Goal: Transaction & Acquisition: Book appointment/travel/reservation

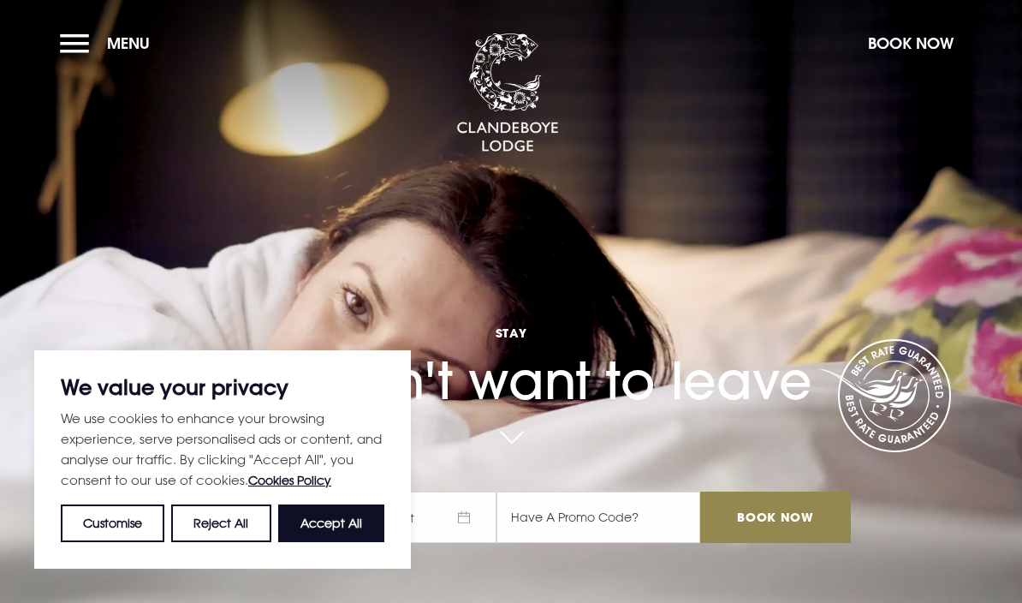
click at [921, 33] on button "Book Now" at bounding box center [910, 43] width 103 height 37
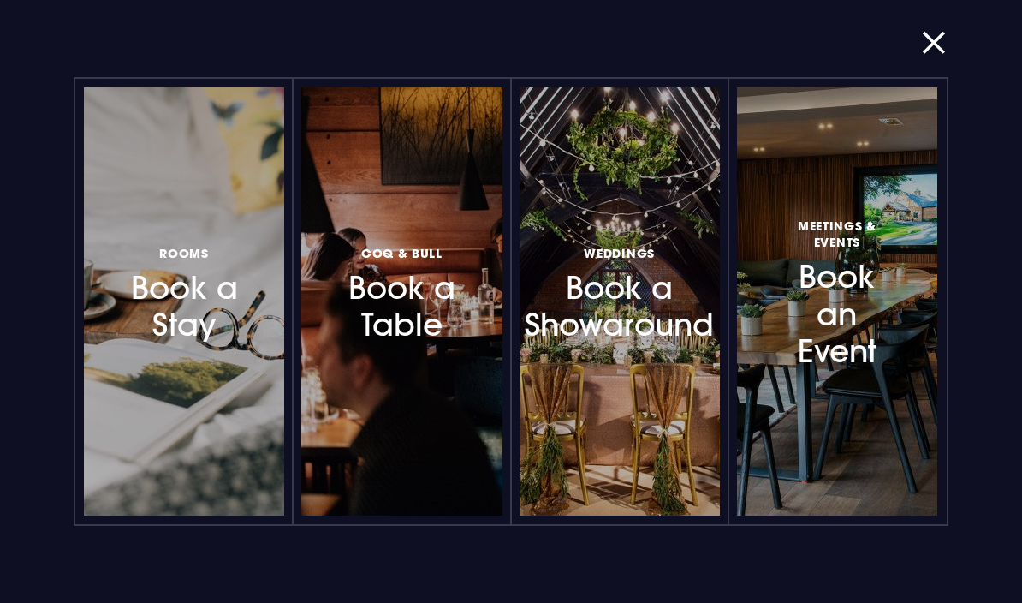
click at [264, 301] on div at bounding box center [264, 301] width 0 height 0
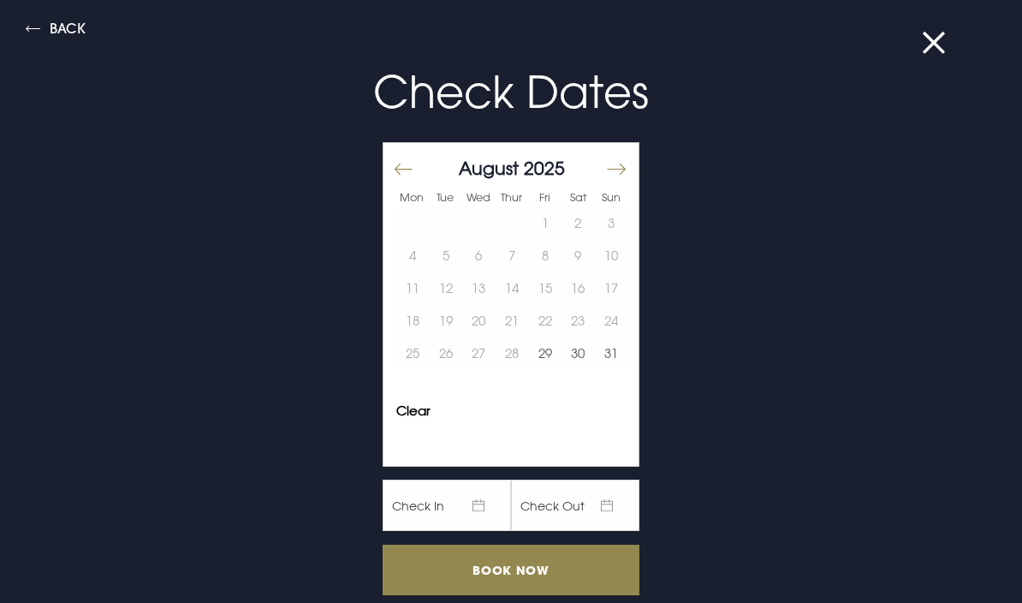
click at [622, 165] on button "Move forward to switch to the next month." at bounding box center [615, 169] width 21 height 36
click at [621, 292] on button "21" at bounding box center [610, 287] width 33 height 33
click at [409, 324] on button "22" at bounding box center [412, 320] width 33 height 33
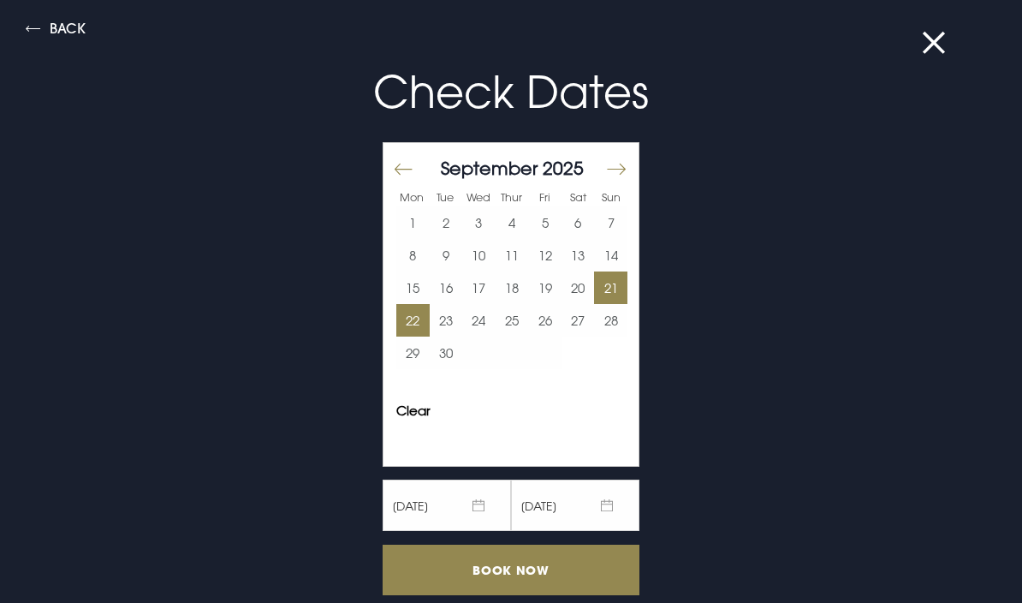
click at [517, 578] on input "Book Now" at bounding box center [511, 569] width 257 height 51
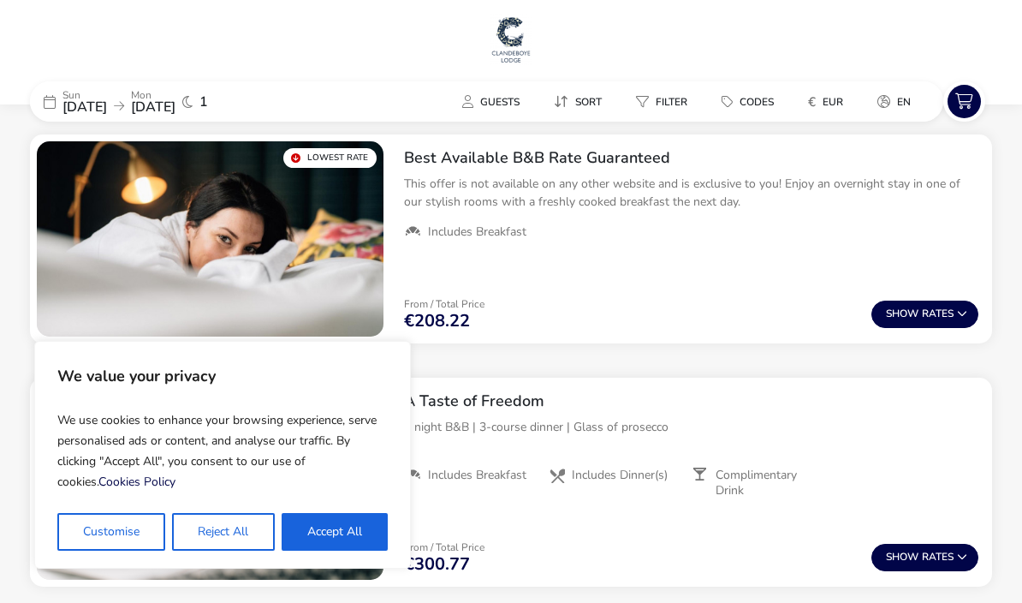
click at [343, 546] on button "Accept All" at bounding box center [335, 532] width 106 height 38
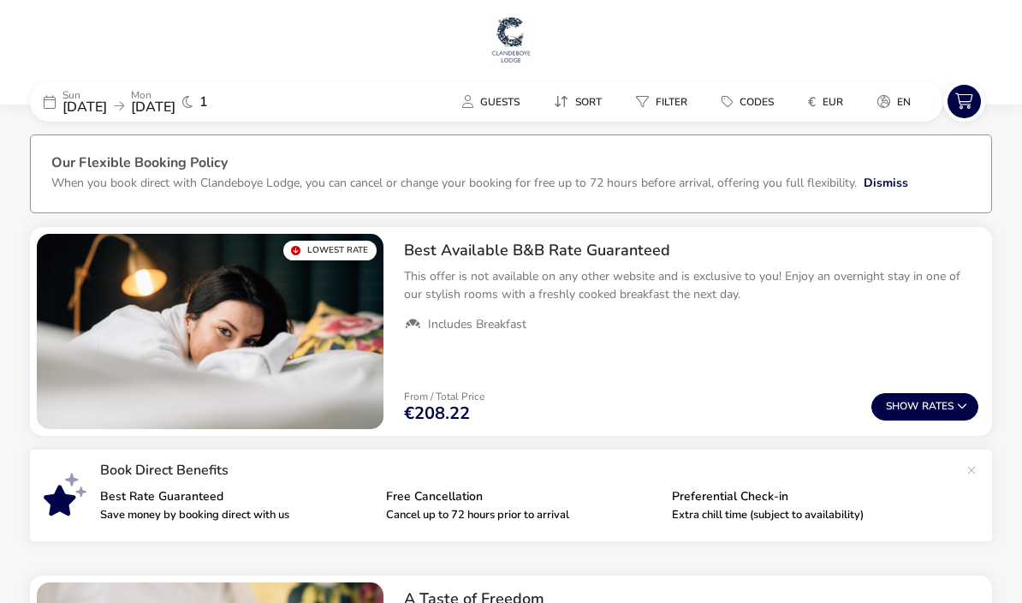
checkbox input "true"
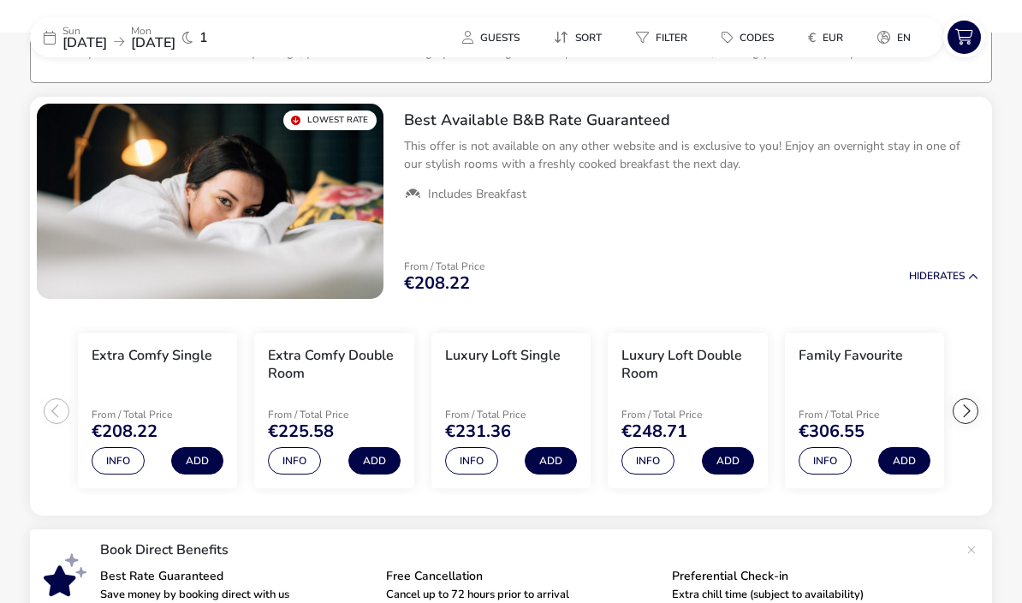
scroll to position [123, 0]
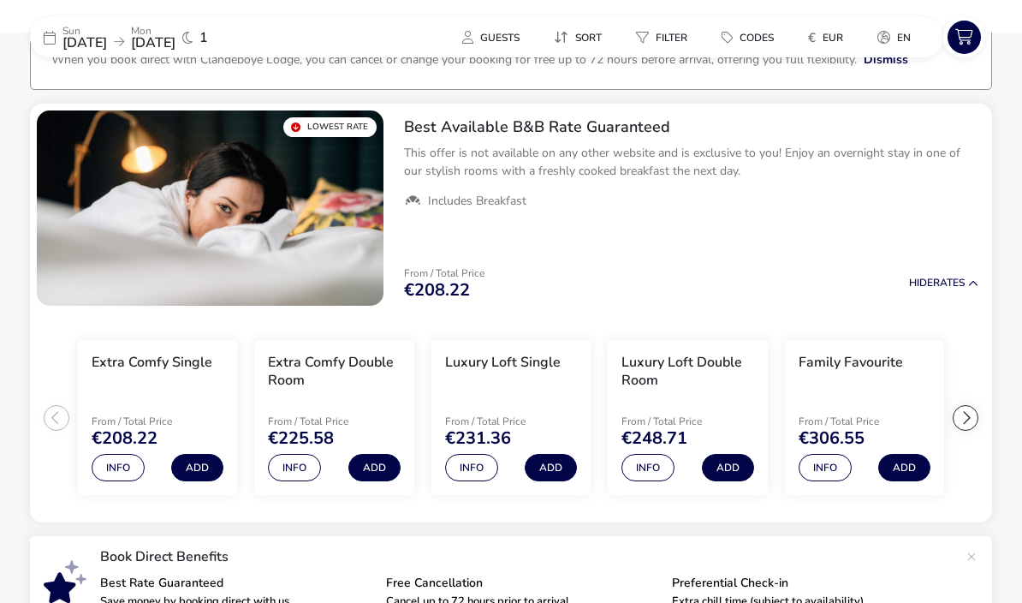
click at [811, 48] on button "€ EUR" at bounding box center [825, 37] width 62 height 25
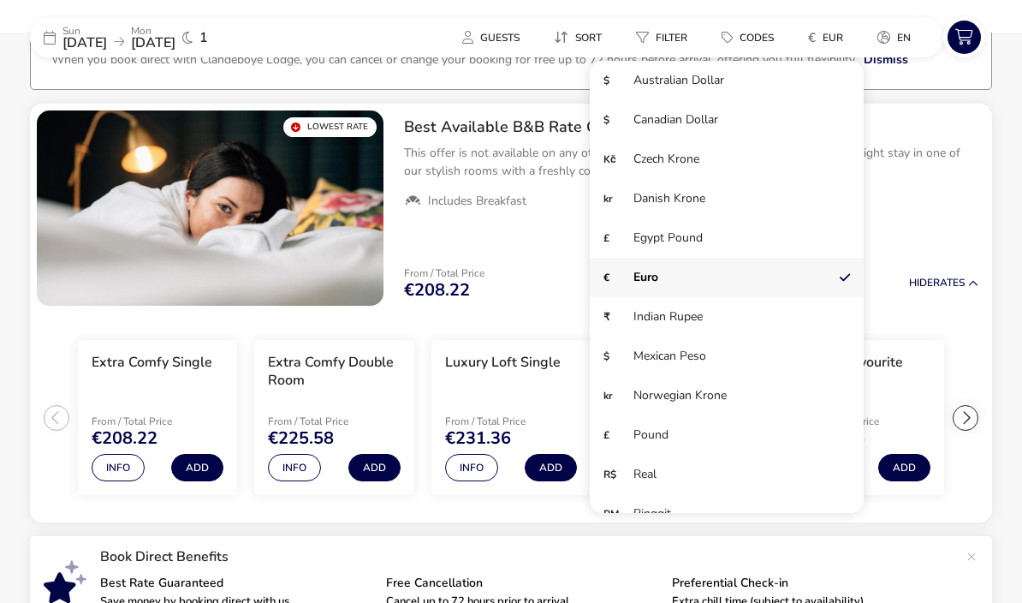
scroll to position [0, 0]
click at [673, 435] on li "£ Pound" at bounding box center [727, 434] width 274 height 39
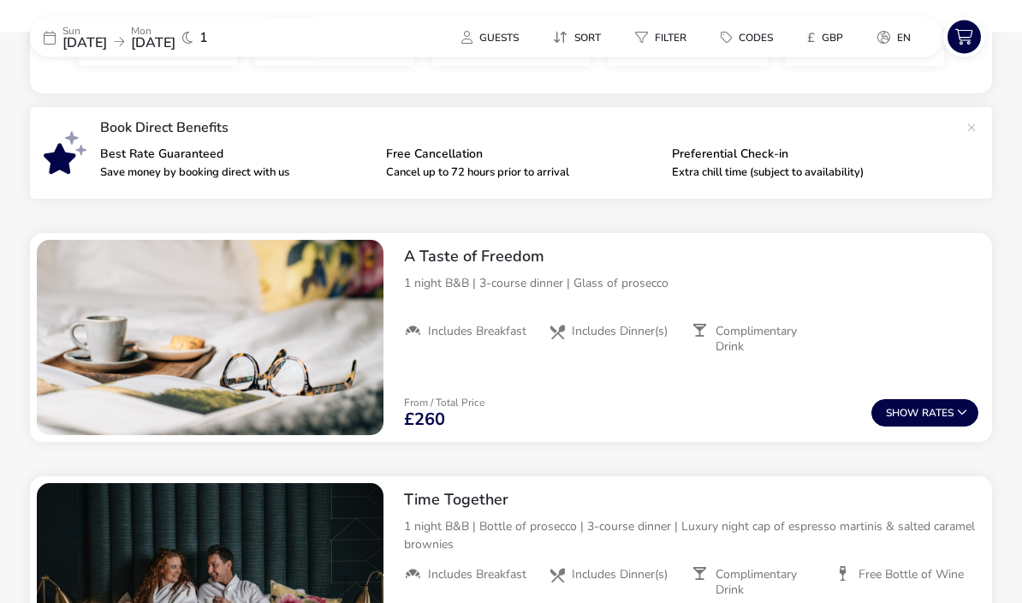
scroll to position [551, 0]
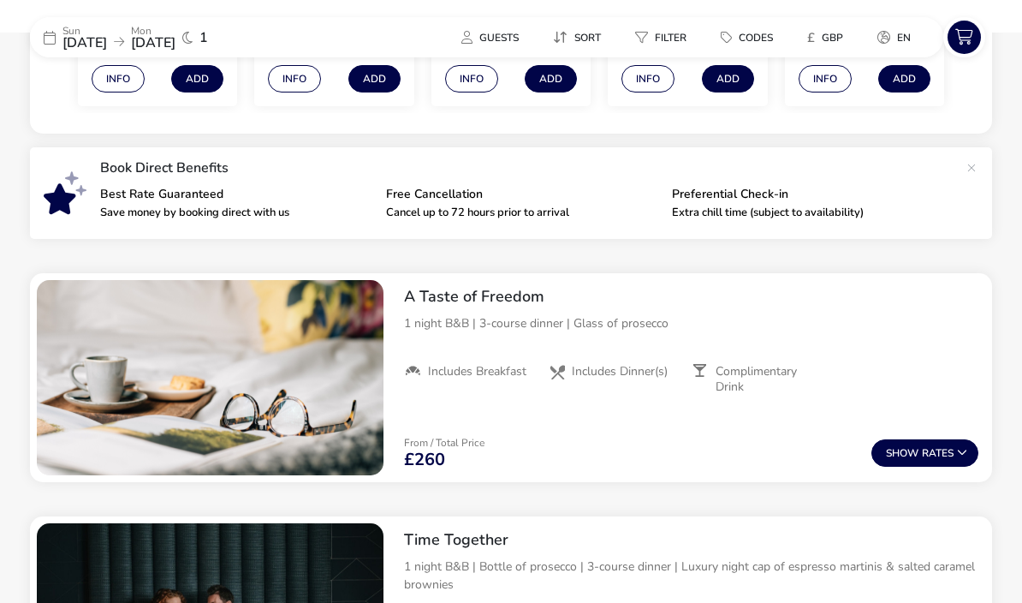
click at [951, 449] on button "Show Rates" at bounding box center [924, 452] width 107 height 27
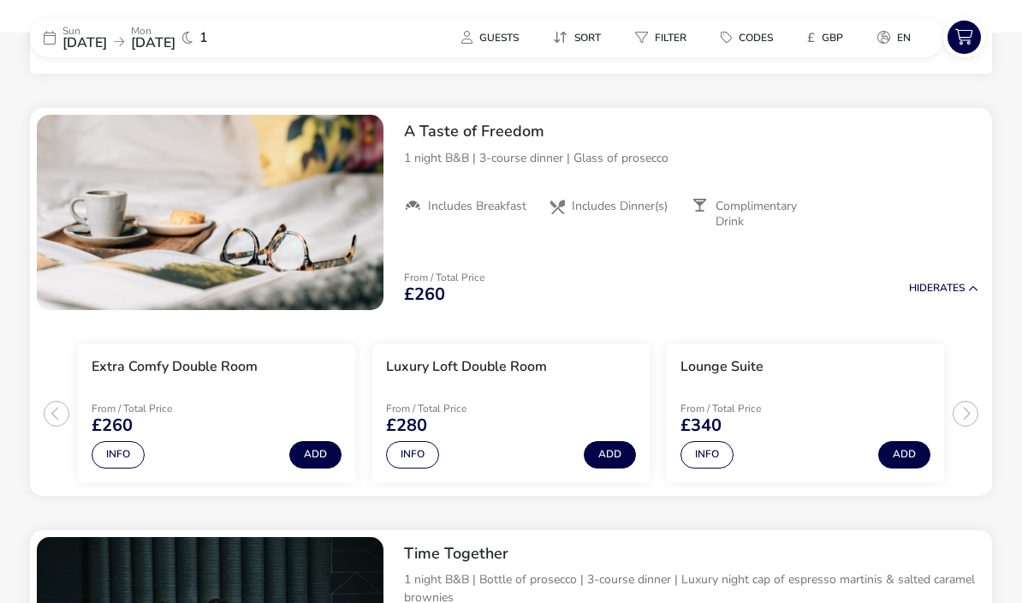
scroll to position [675, 0]
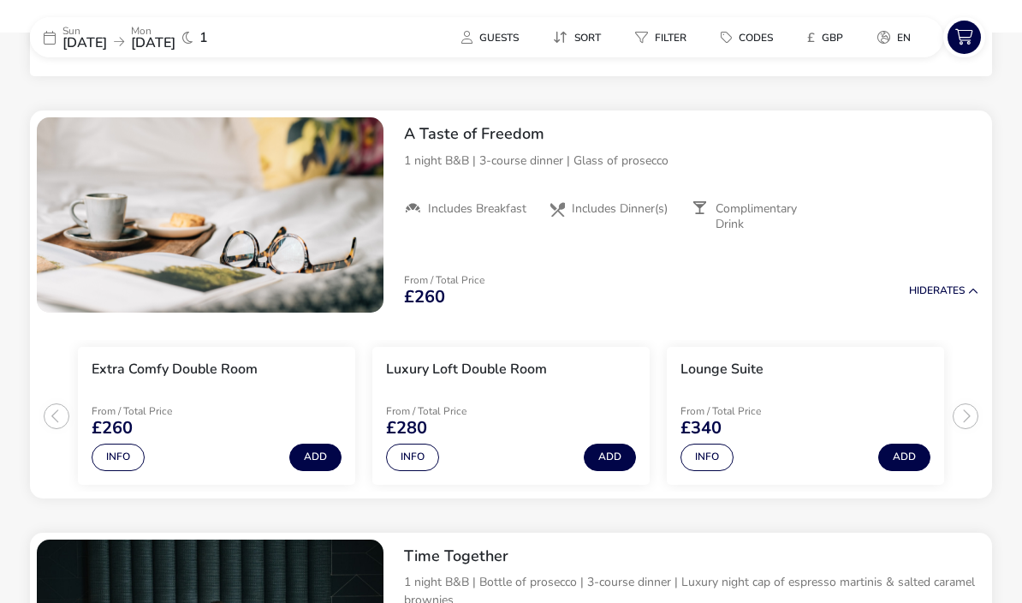
click at [725, 372] on h3 "Lounge Suite" at bounding box center [722, 369] width 83 height 18
click at [709, 458] on button "Info" at bounding box center [707, 456] width 53 height 27
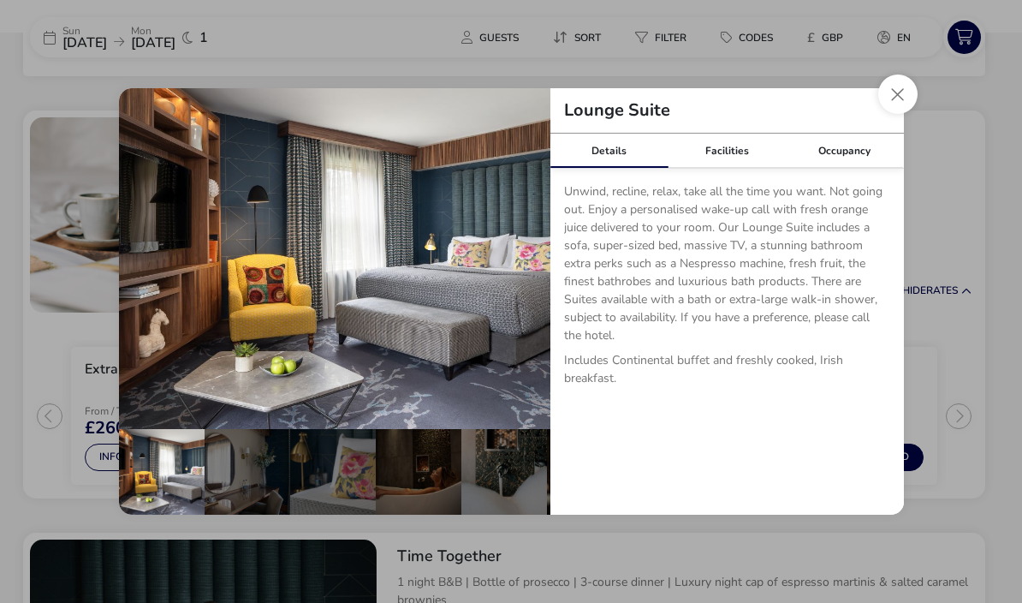
click at [724, 168] on div "Facilities" at bounding box center [727, 151] width 118 height 34
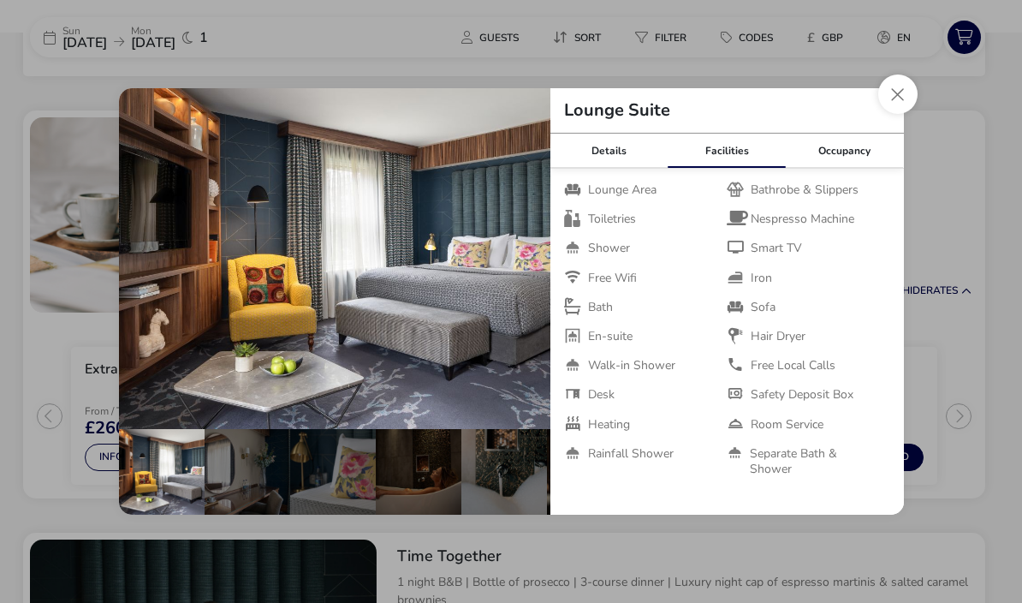
click at [241, 514] on div "details" at bounding box center [248, 472] width 86 height 86
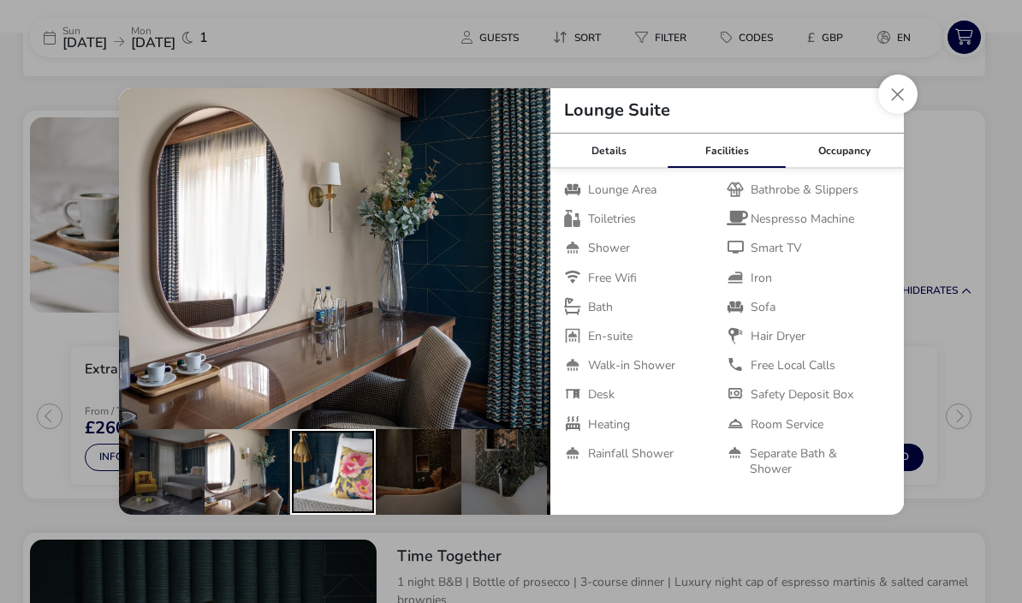
click at [336, 514] on div "details" at bounding box center [333, 472] width 86 height 86
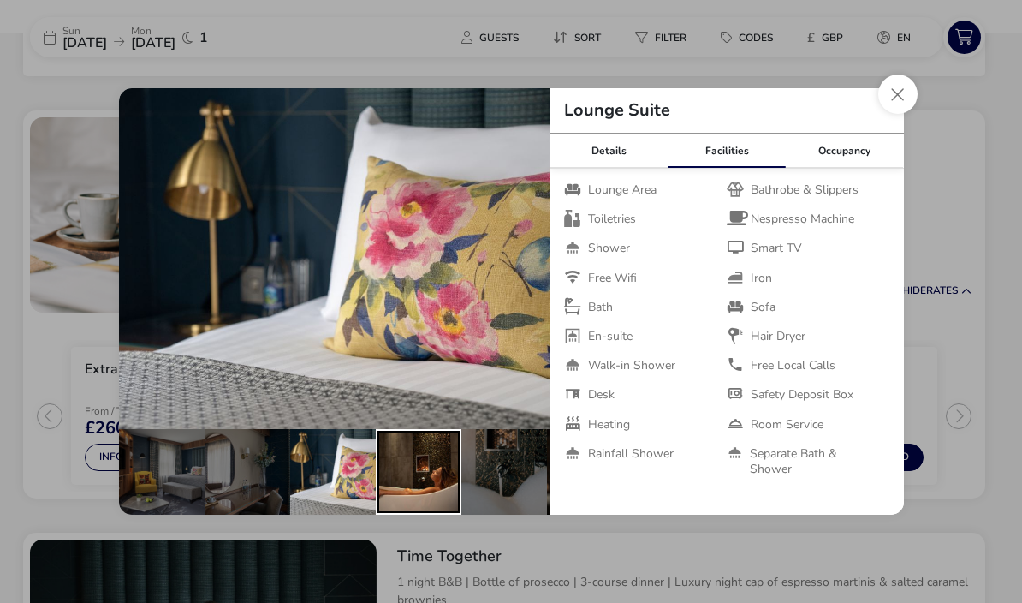
click at [413, 514] on div "details" at bounding box center [419, 472] width 86 height 86
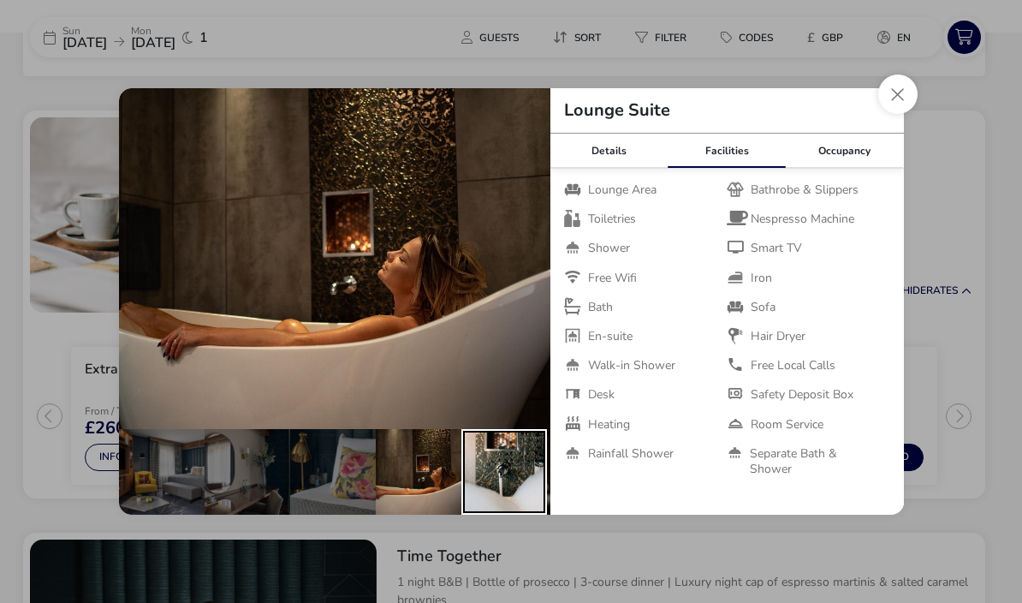
click at [502, 514] on div "details" at bounding box center [504, 472] width 86 height 86
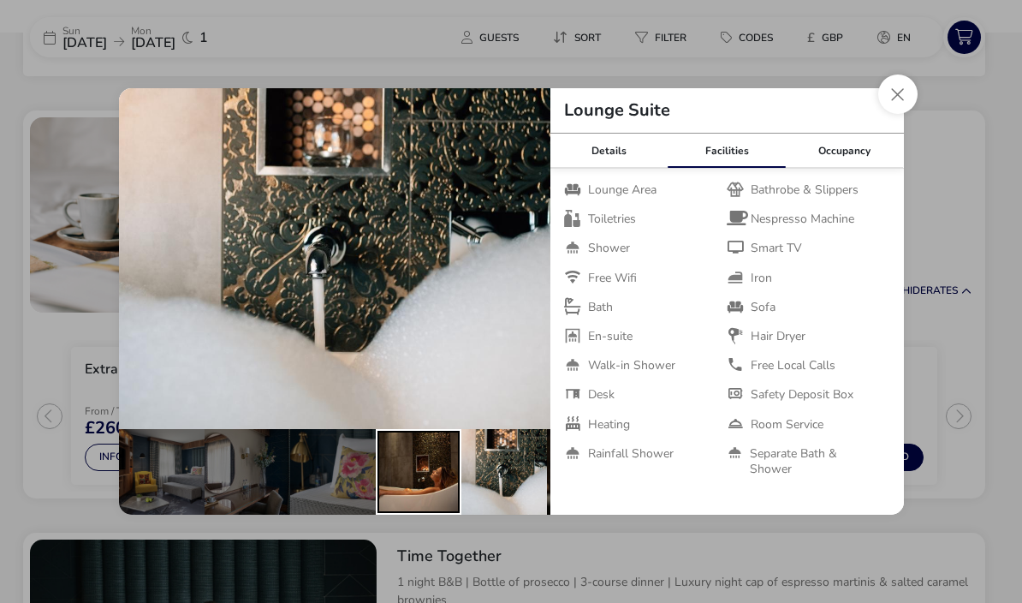
click at [412, 514] on div "details" at bounding box center [419, 472] width 86 height 86
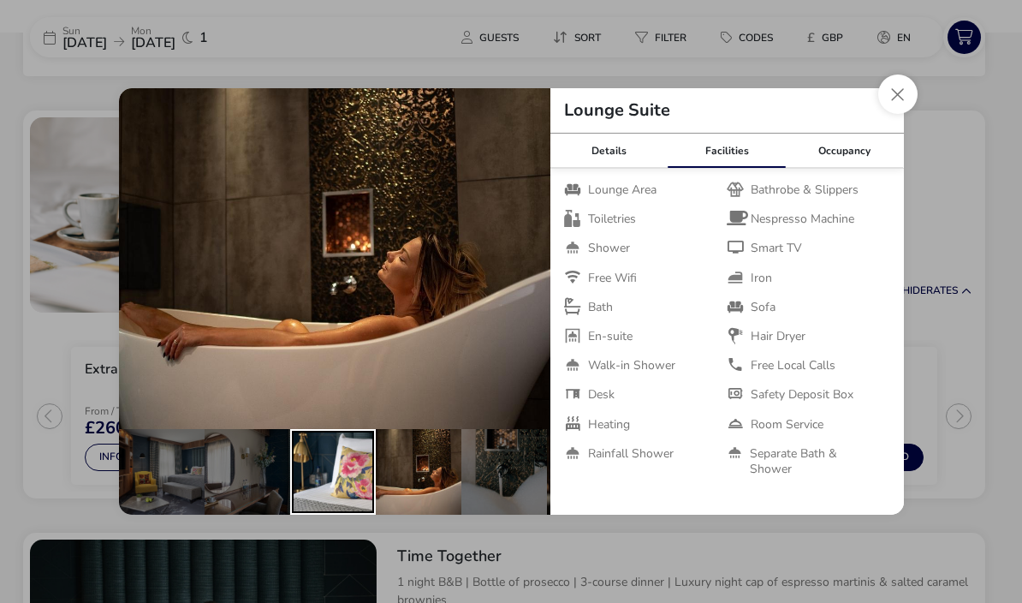
click at [336, 514] on div "details" at bounding box center [333, 472] width 86 height 86
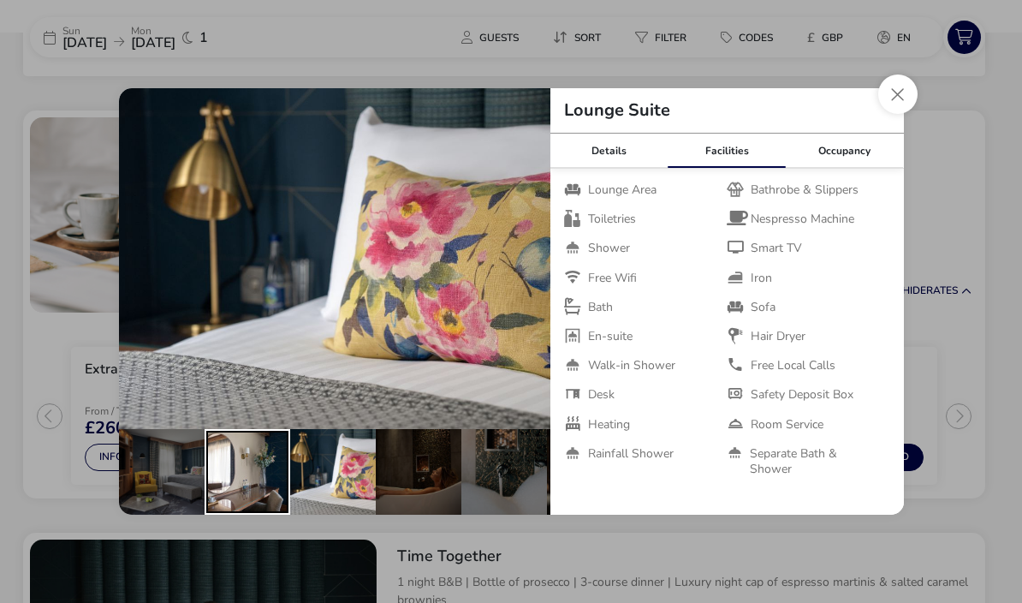
click at [246, 514] on div "details" at bounding box center [248, 472] width 86 height 86
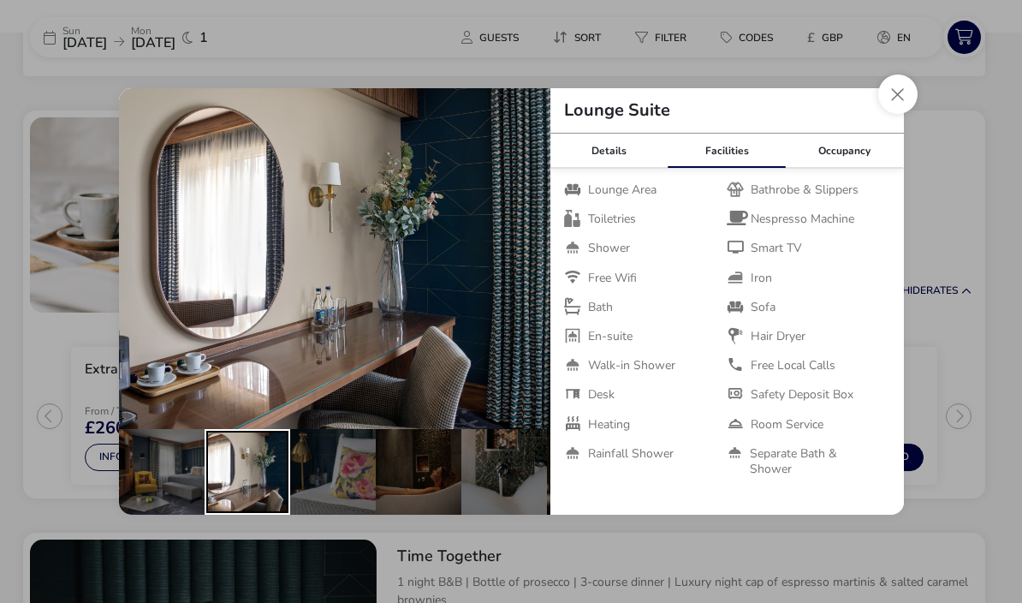
click at [895, 114] on button "Close dialog" at bounding box center [897, 93] width 39 height 39
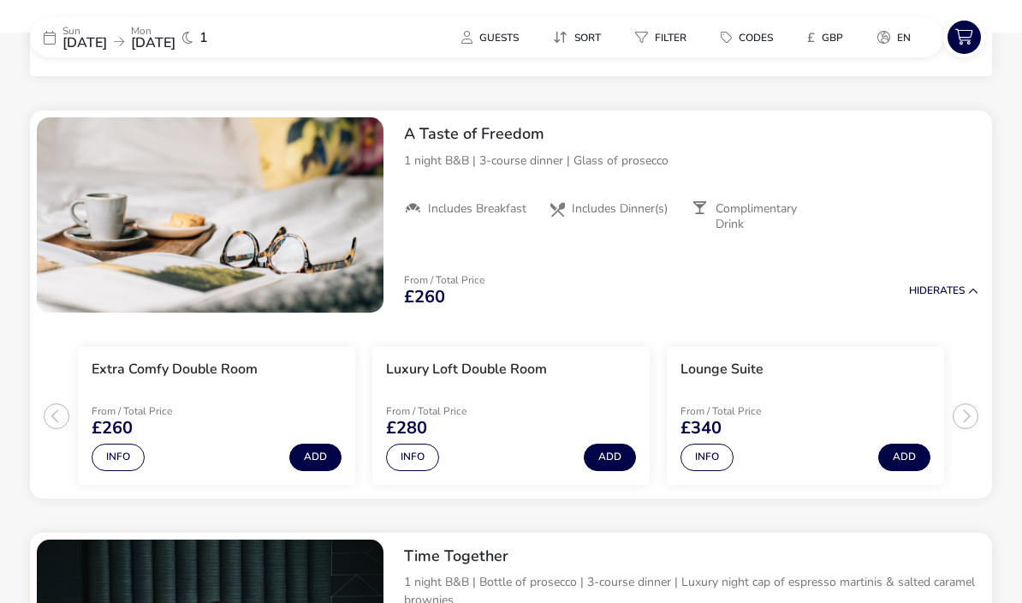
click at [483, 348] on li "Luxury Loft Double Room From / Total Price £280 Info Add" at bounding box center [510, 416] width 277 height 138
click at [421, 455] on button "Info" at bounding box center [412, 456] width 53 height 27
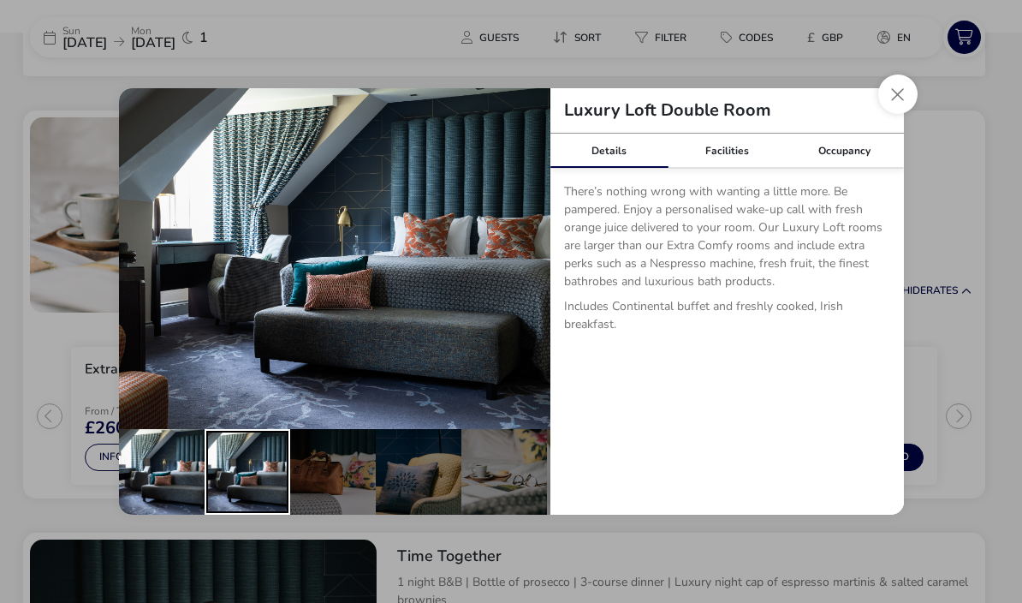
click at [253, 514] on div "details" at bounding box center [248, 472] width 86 height 86
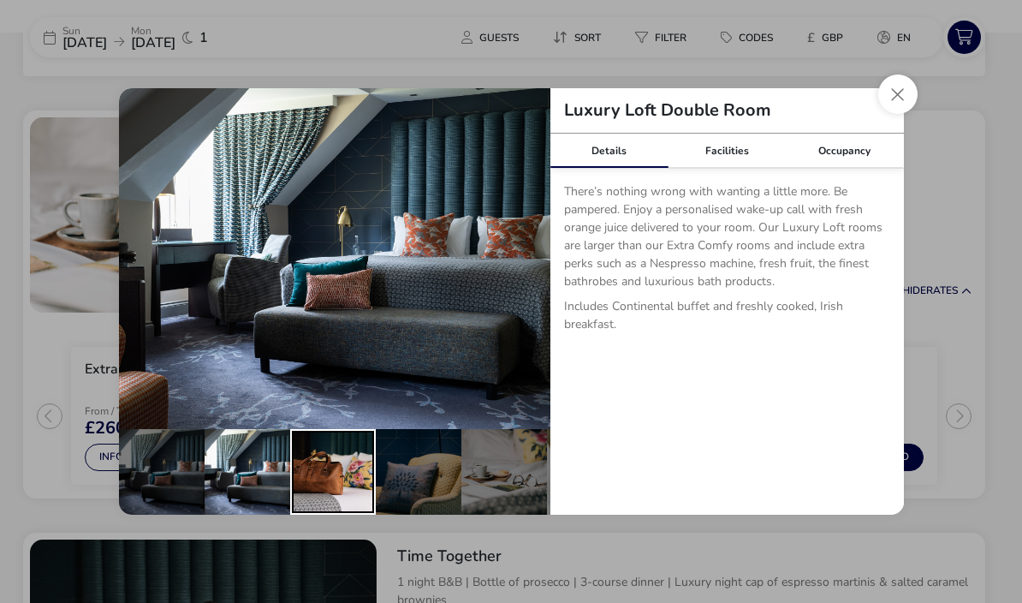
click at [337, 514] on div "details" at bounding box center [333, 472] width 86 height 86
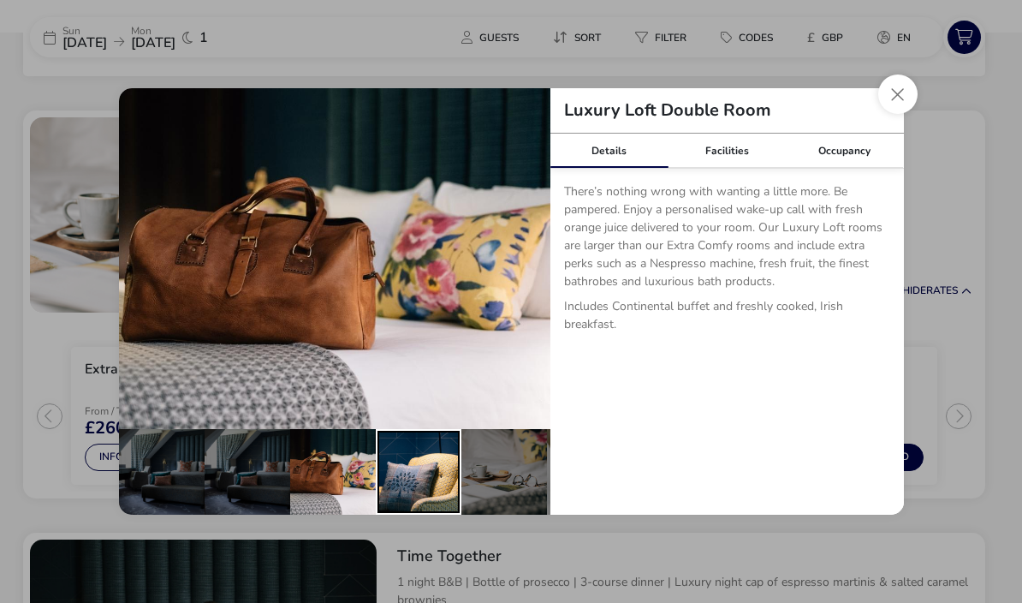
click at [428, 511] on div "details" at bounding box center [419, 472] width 86 height 86
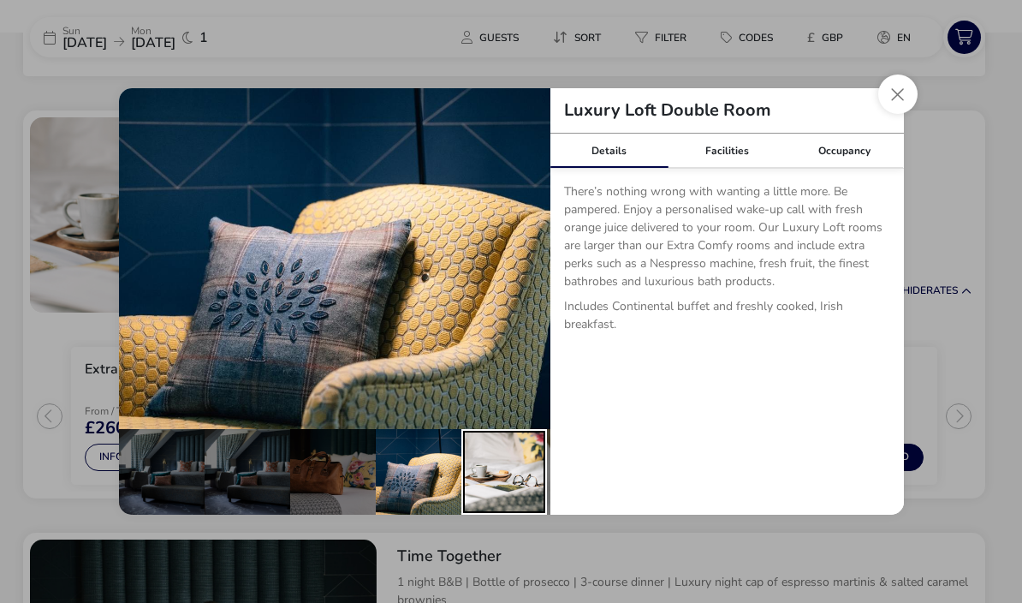
click at [503, 514] on div "details" at bounding box center [504, 472] width 86 height 86
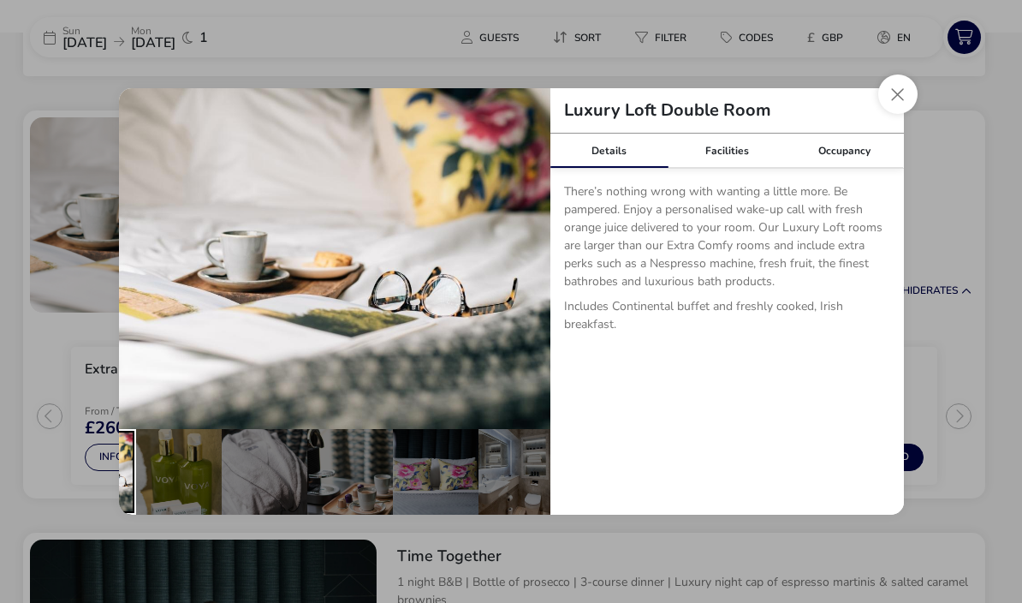
scroll to position [0, 411]
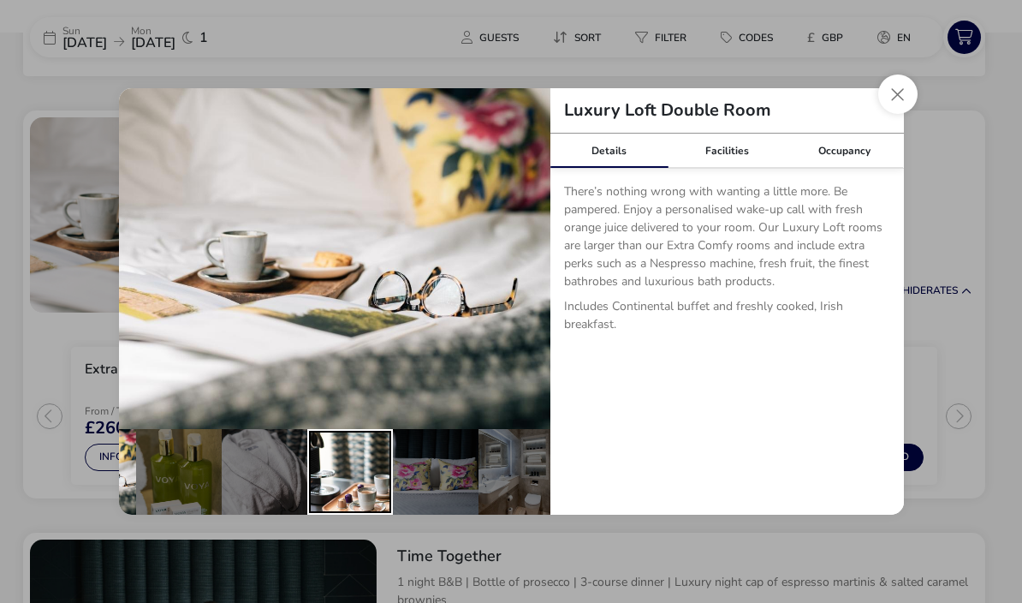
click at [357, 514] on div "details" at bounding box center [350, 472] width 86 height 86
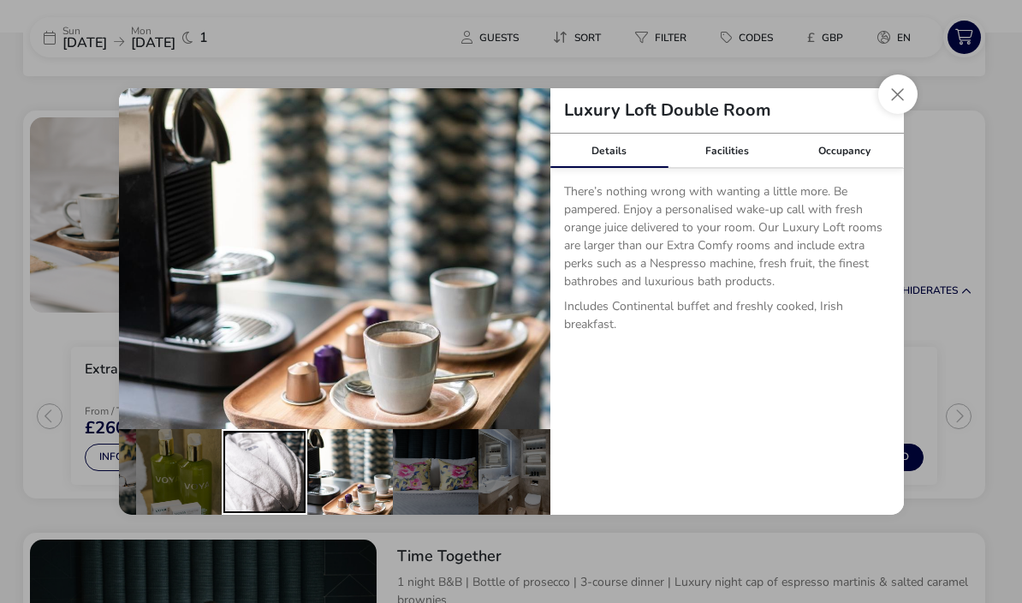
click at [262, 508] on div "details" at bounding box center [265, 472] width 86 height 86
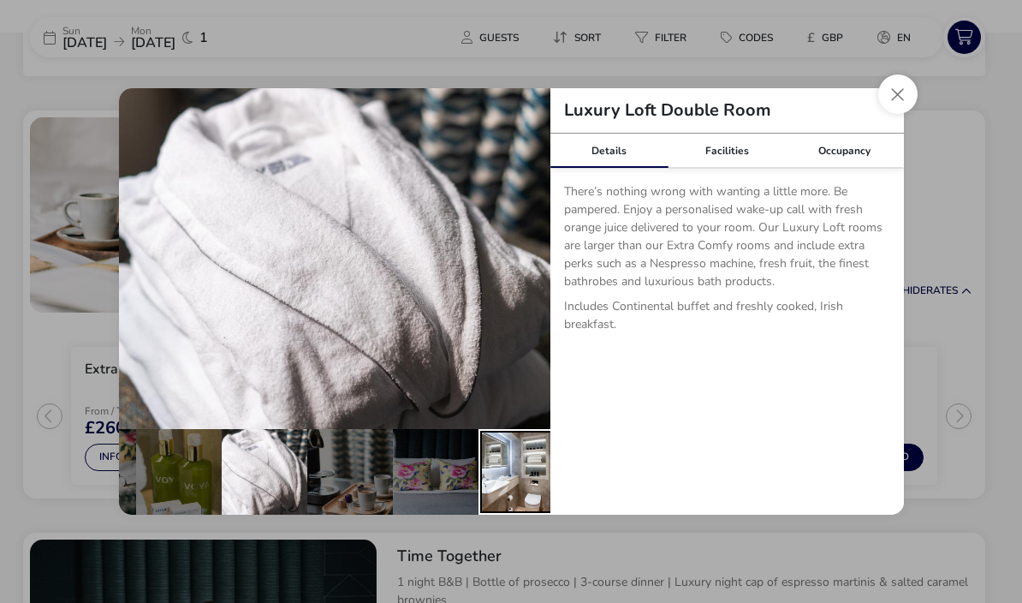
click at [489, 514] on div "details" at bounding box center [522, 472] width 86 height 86
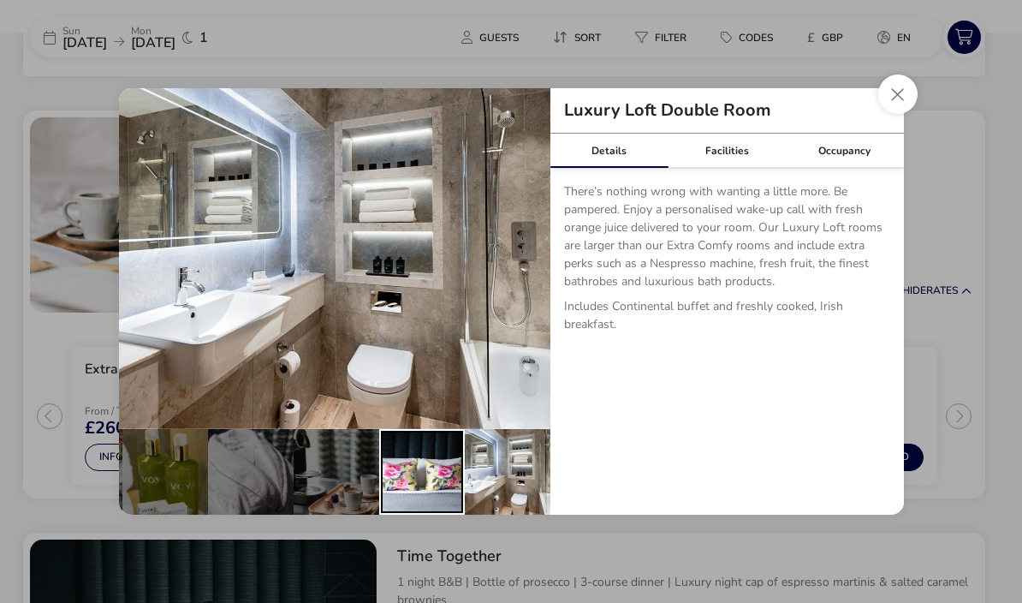
click at [425, 514] on div "details" at bounding box center [422, 472] width 86 height 86
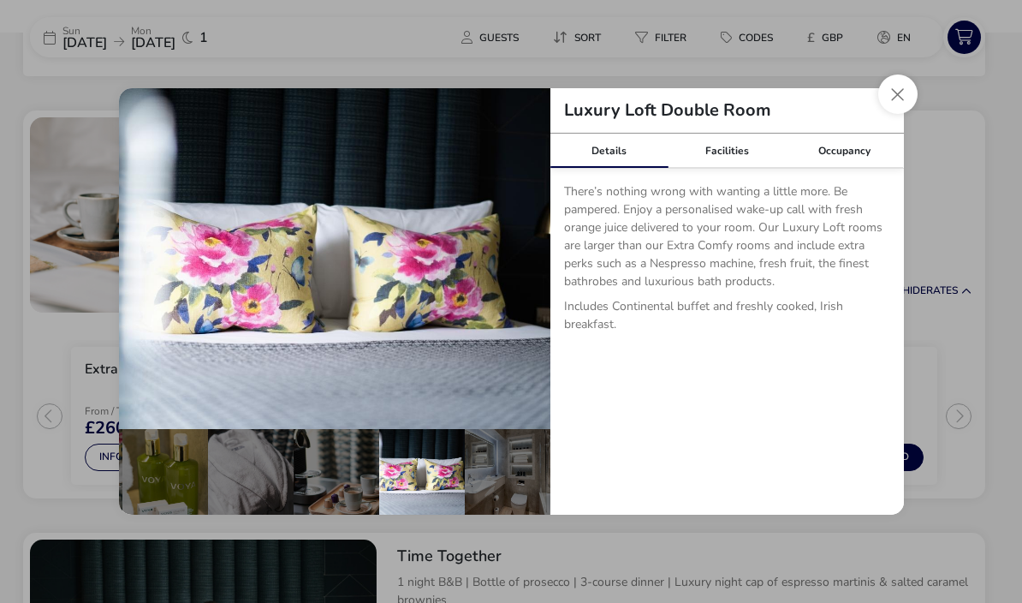
click at [902, 114] on button "Close dialog" at bounding box center [897, 93] width 39 height 39
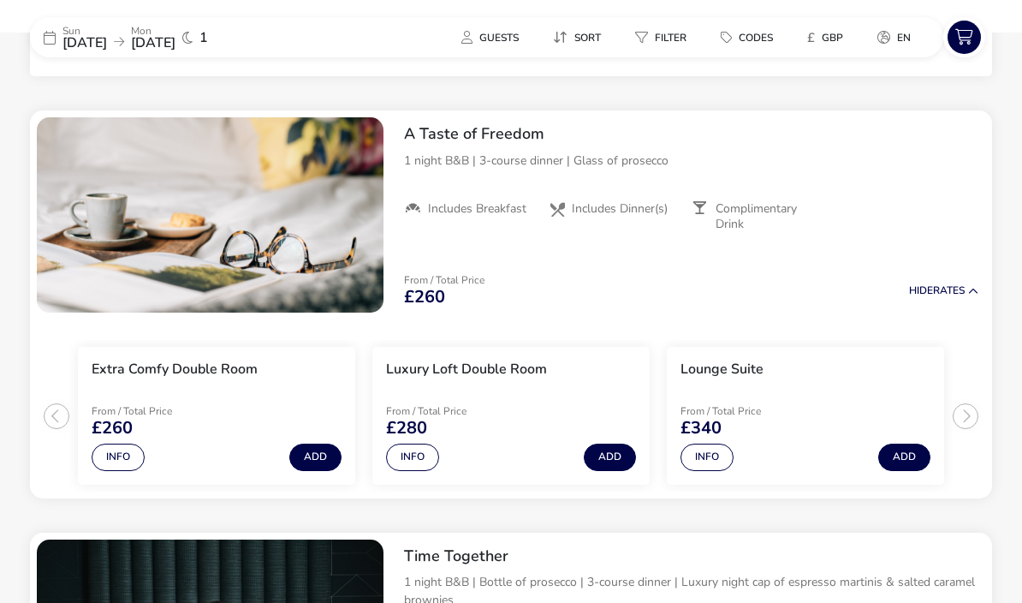
click at [716, 454] on button "Info" at bounding box center [707, 456] width 53 height 27
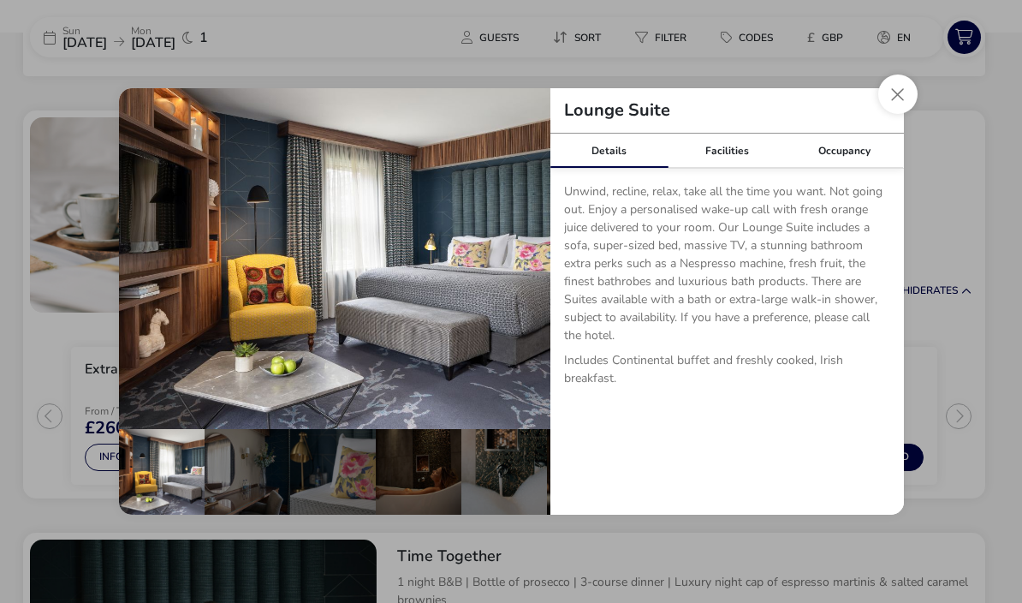
click at [388, 375] on img "details" at bounding box center [334, 258] width 431 height 341
click at [283, 514] on div "details" at bounding box center [248, 472] width 86 height 86
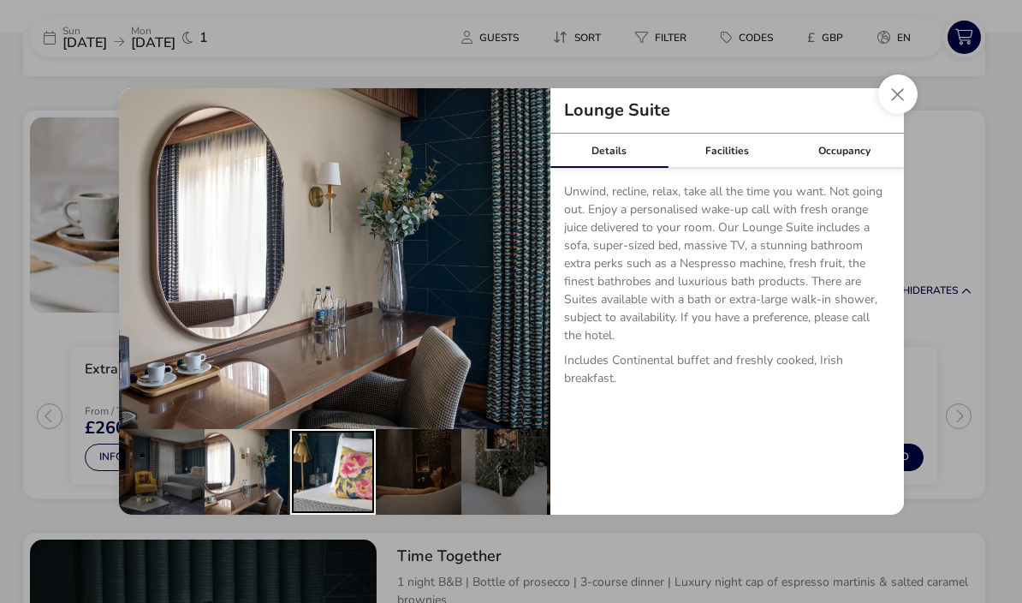
click at [342, 513] on div "details" at bounding box center [333, 472] width 86 height 86
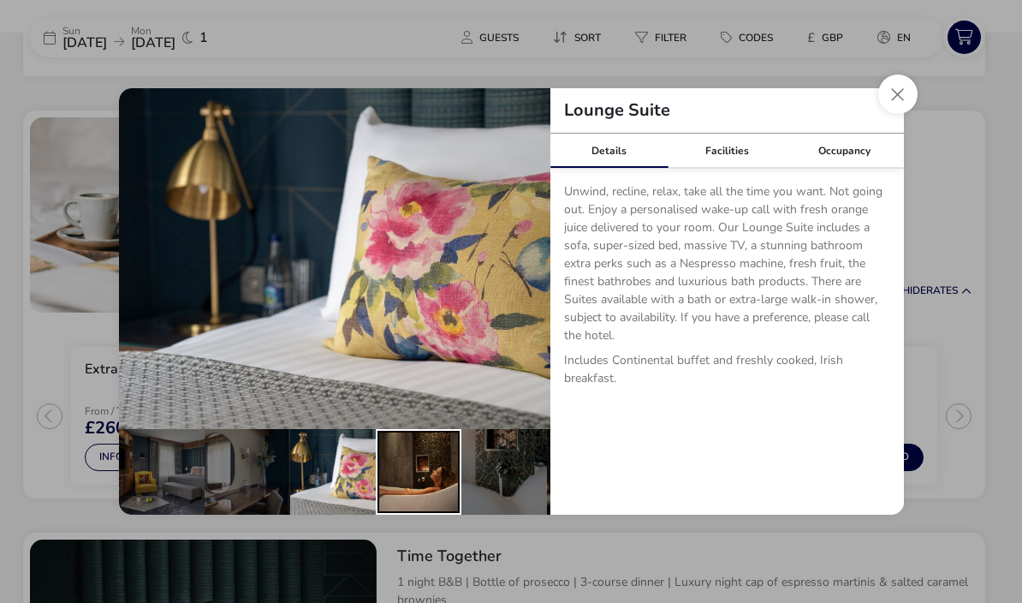
click at [427, 514] on div "details" at bounding box center [419, 472] width 86 height 86
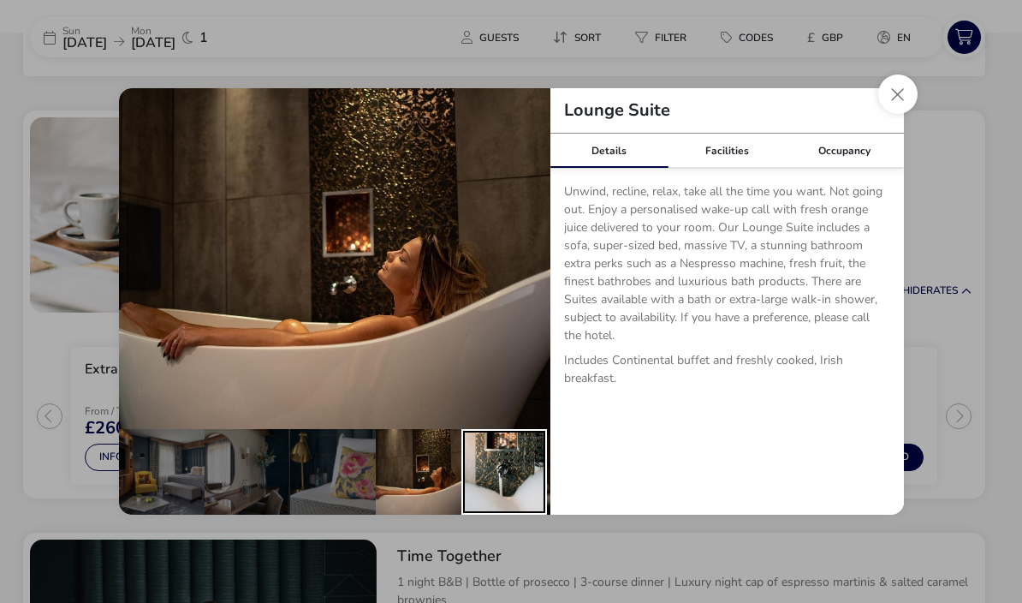
click at [496, 514] on div "details" at bounding box center [504, 472] width 86 height 86
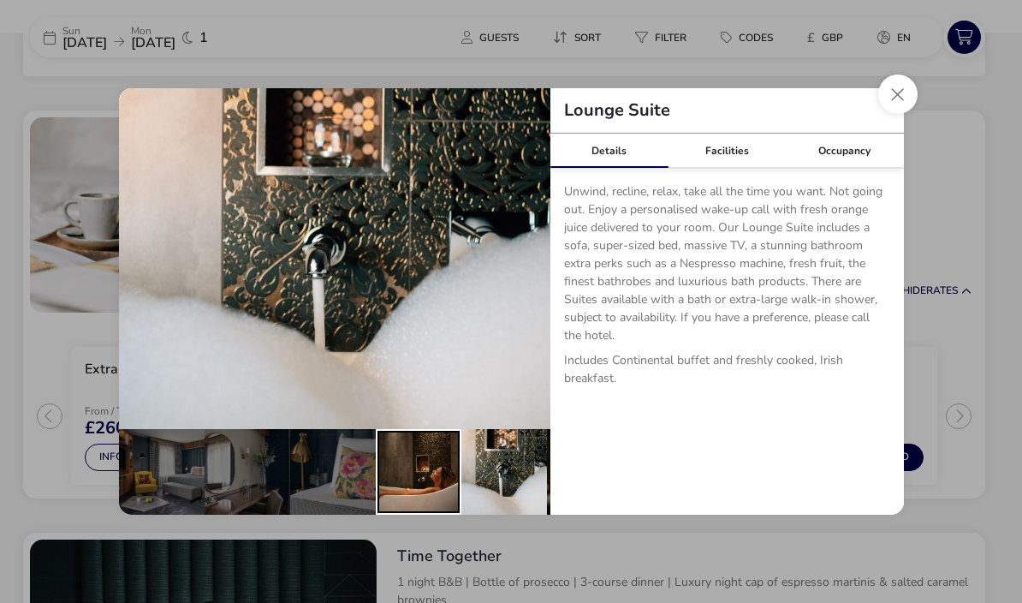
click at [413, 514] on div "details" at bounding box center [419, 472] width 86 height 86
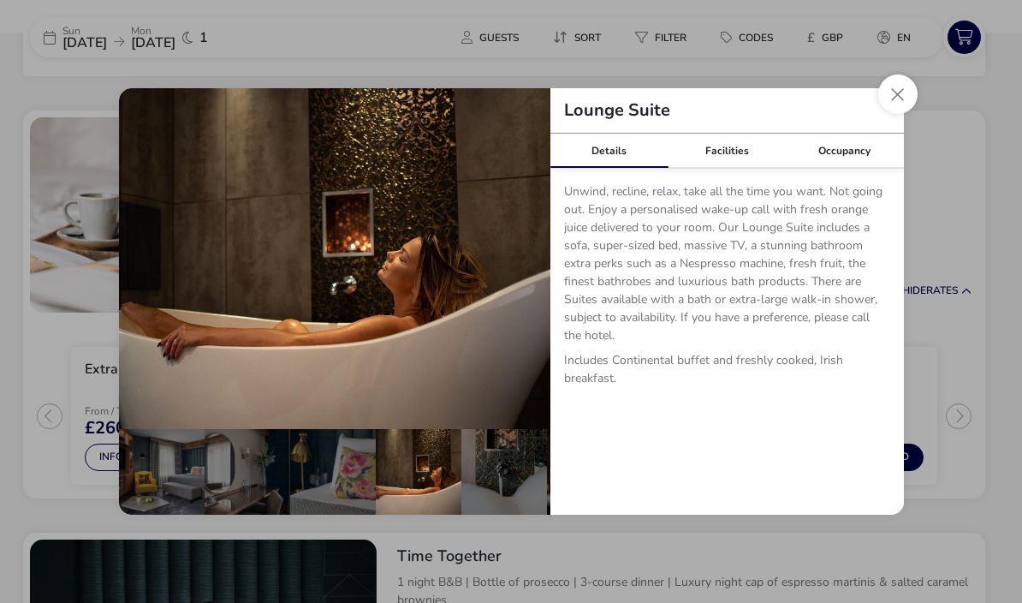
click at [858, 168] on div "Occupancy" at bounding box center [845, 151] width 118 height 34
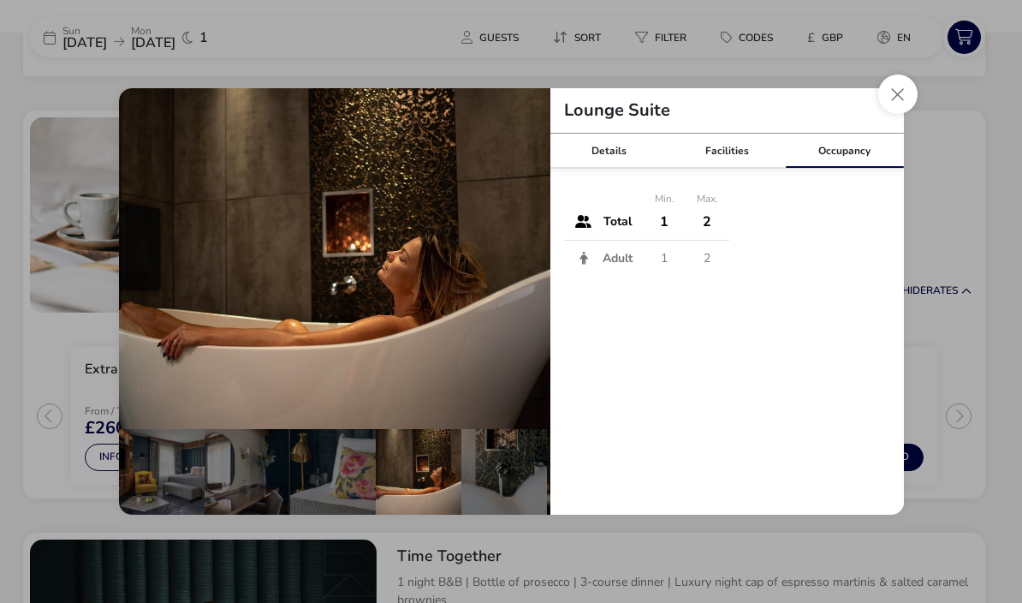
click at [730, 168] on div "Facilities" at bounding box center [727, 151] width 118 height 34
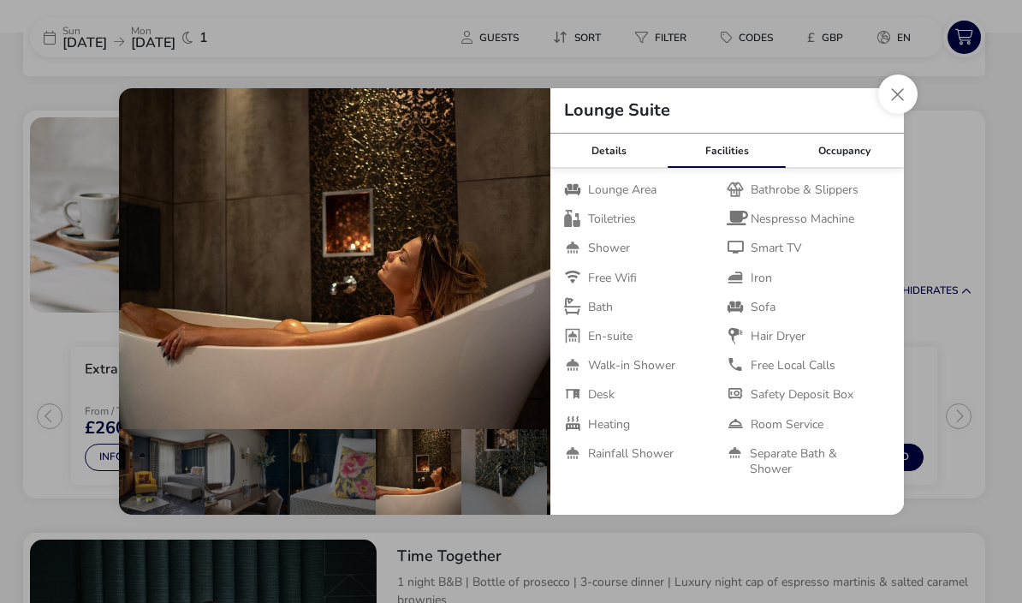
click at [904, 114] on button "Close dialog" at bounding box center [897, 93] width 39 height 39
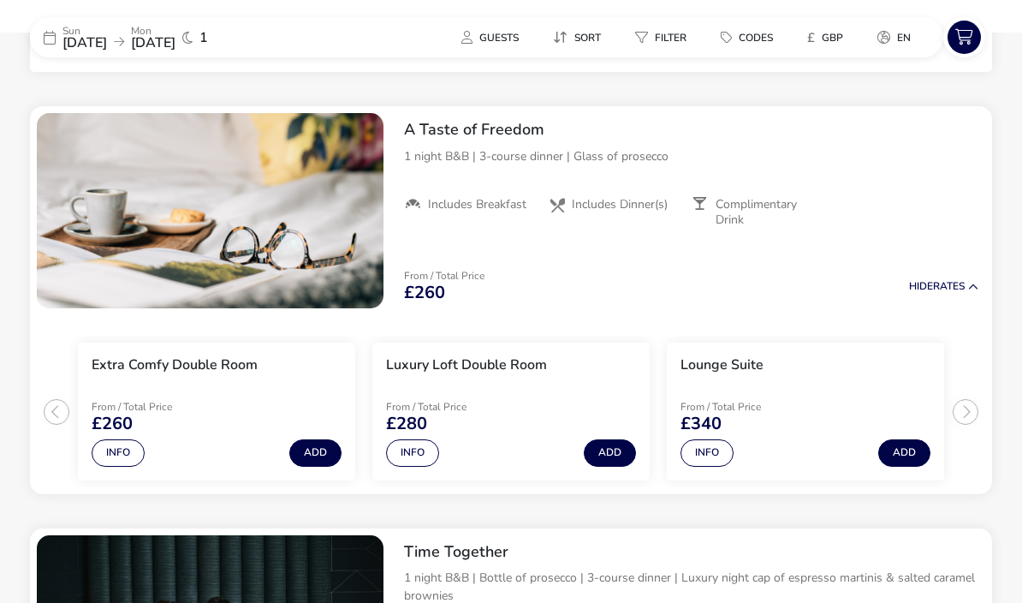
scroll to position [678, 0]
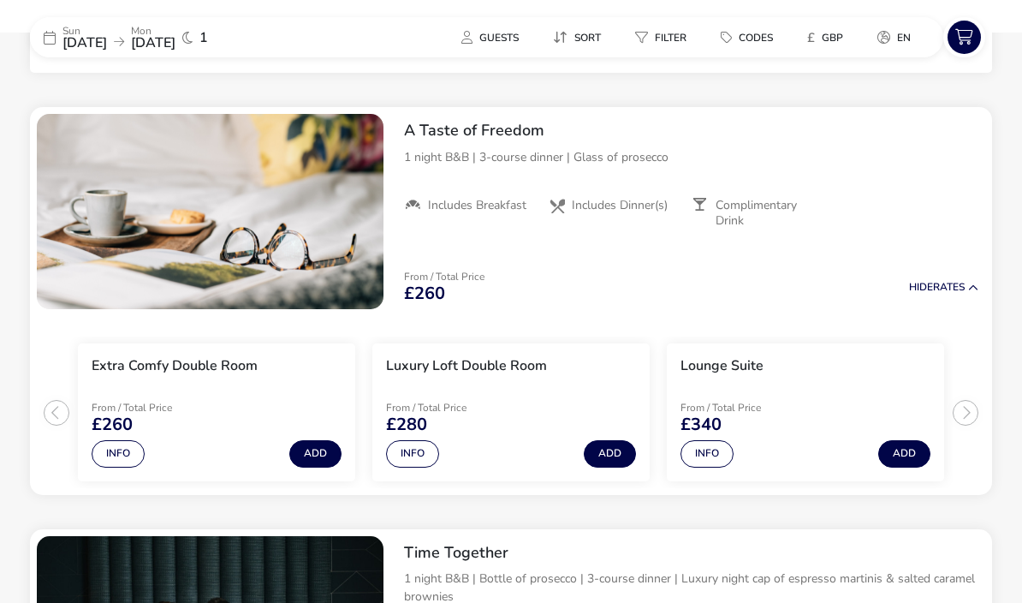
click at [957, 401] on ul "Extra Comfy Double Room From / Total Price £260 Info Add Luxury Loft Double Roo…" at bounding box center [511, 405] width 962 height 179
click at [972, 414] on ul "Extra Comfy Double Room From / Total Price £260 Info Add Luxury Loft Double Roo…" at bounding box center [511, 405] width 962 height 179
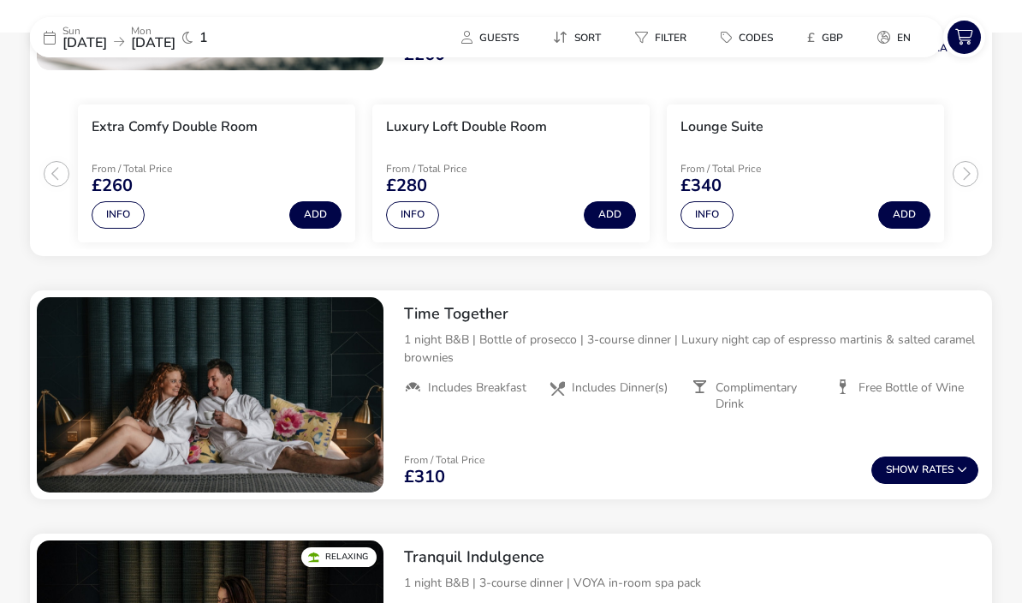
click at [943, 476] on button "Show Rates" at bounding box center [924, 469] width 107 height 27
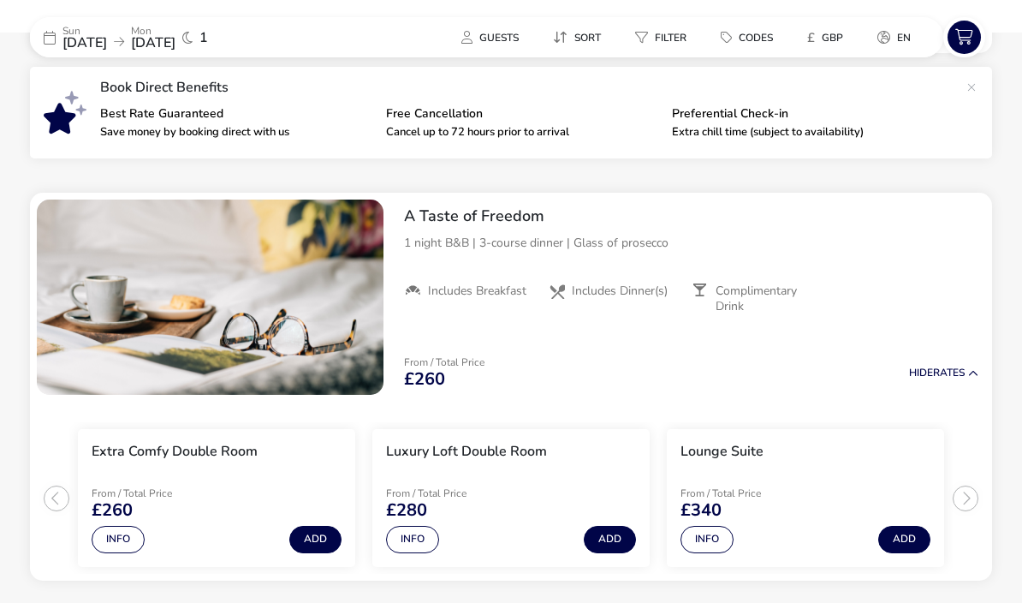
scroll to position [545, 0]
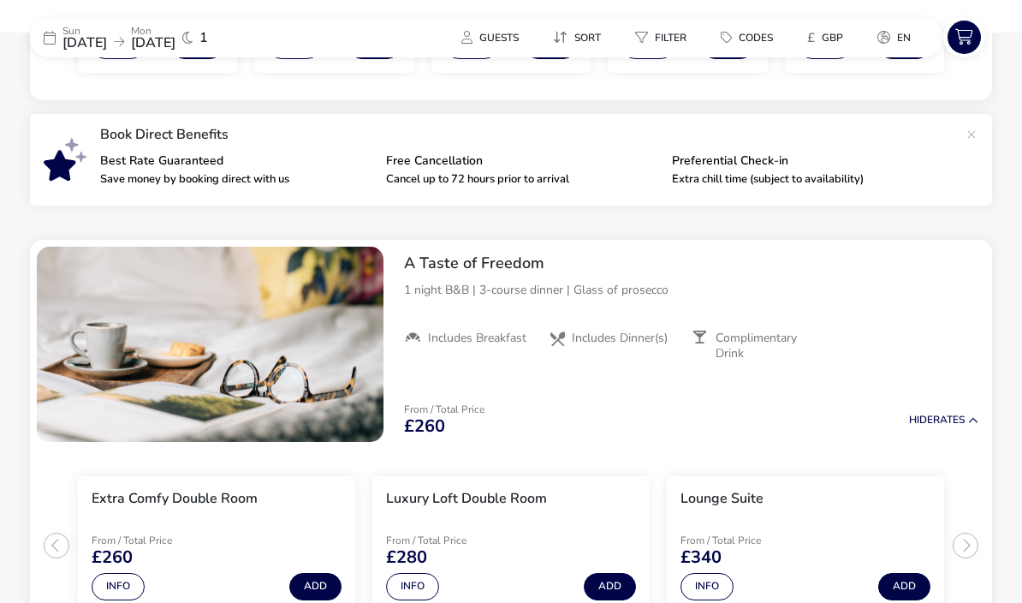
click at [496, 287] on p "1 night B&B | 3-course dinner | Glass of prosecco" at bounding box center [691, 290] width 574 height 18
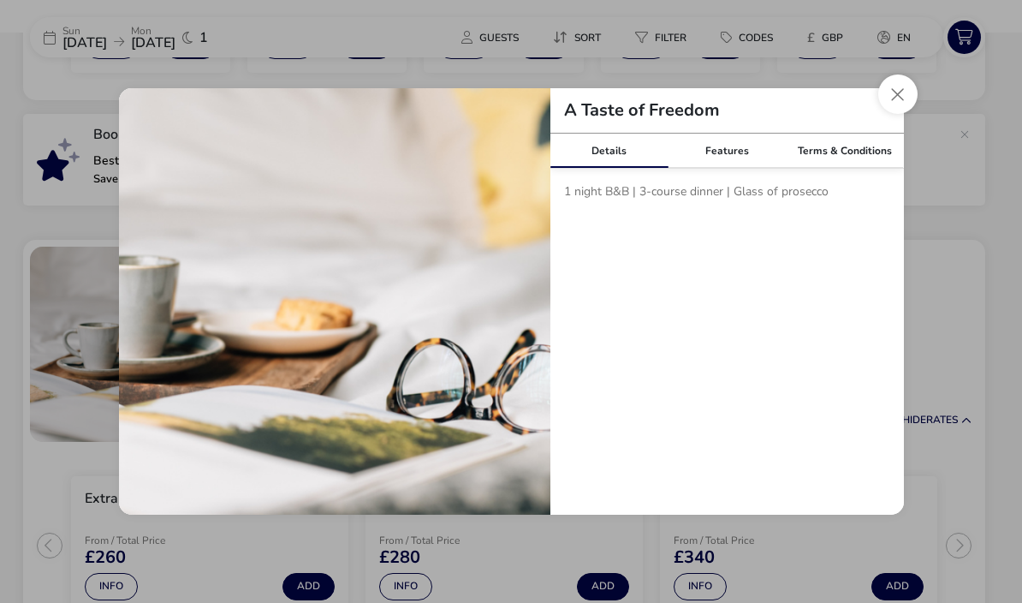
click at [677, 207] on p "1 night B&B | 3-course dinner | Glass of prosecco" at bounding box center [727, 194] width 326 height 25
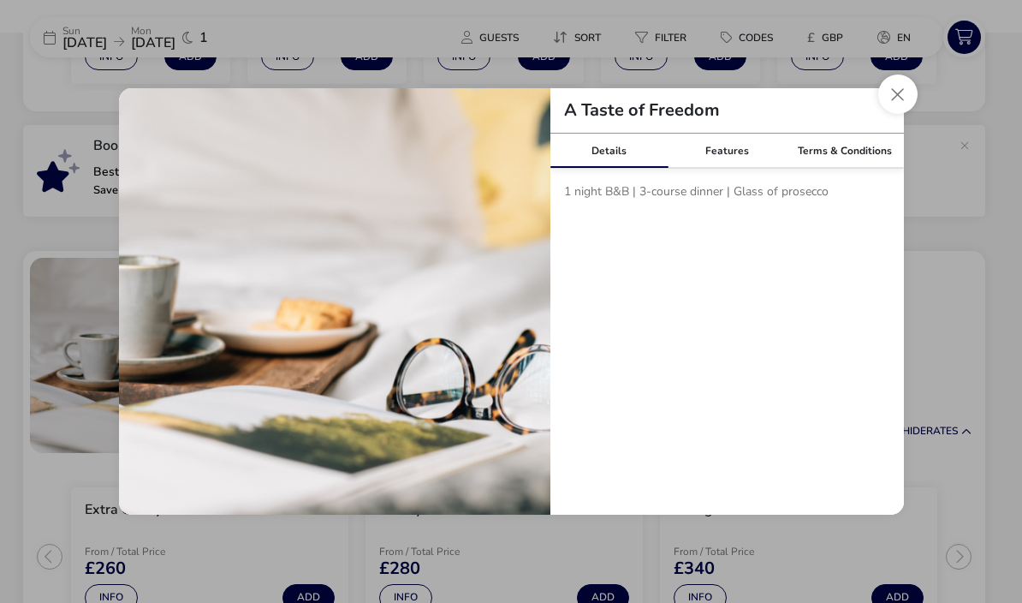
scroll to position [514, 0]
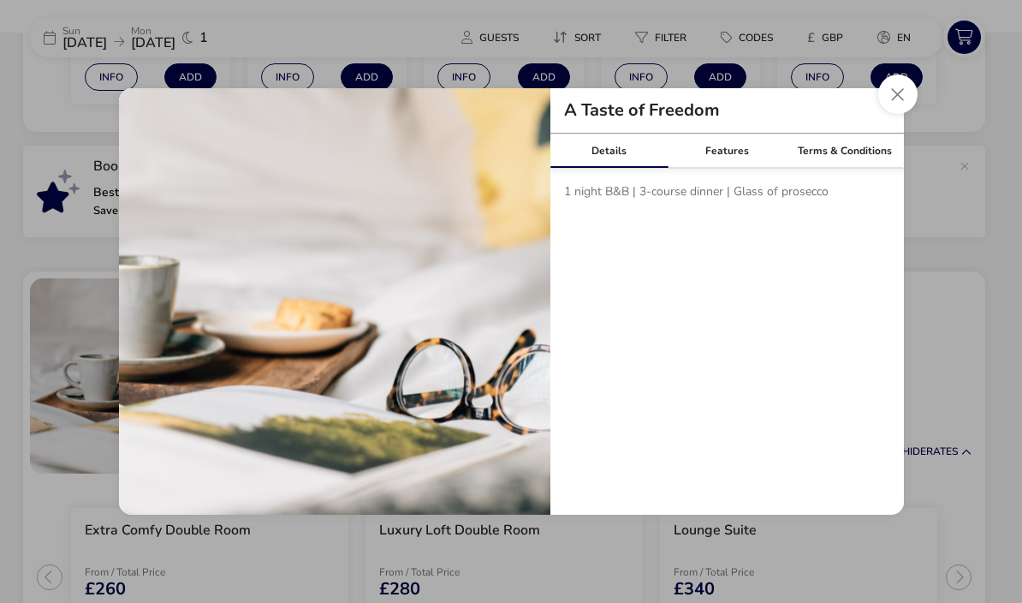
click at [848, 168] on div "Terms & Conditions" at bounding box center [845, 151] width 118 height 34
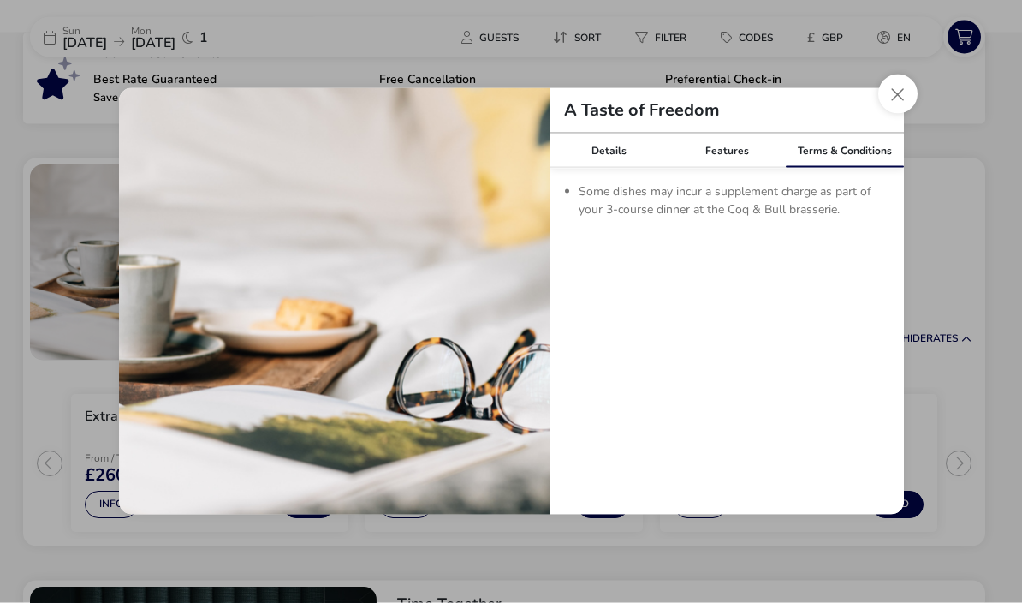
scroll to position [657, 0]
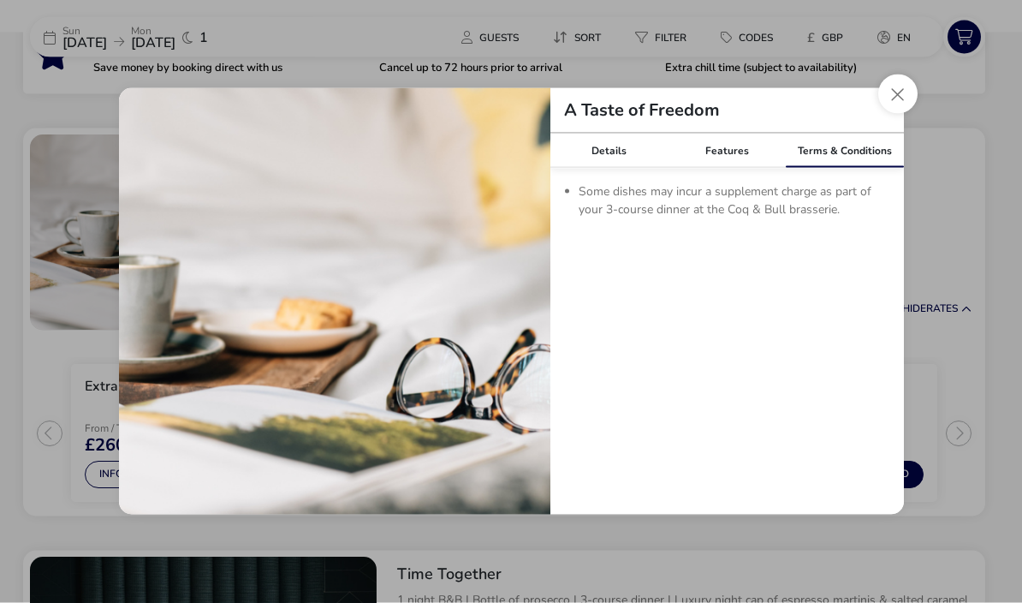
click at [901, 114] on button "Close modal" at bounding box center [897, 93] width 39 height 39
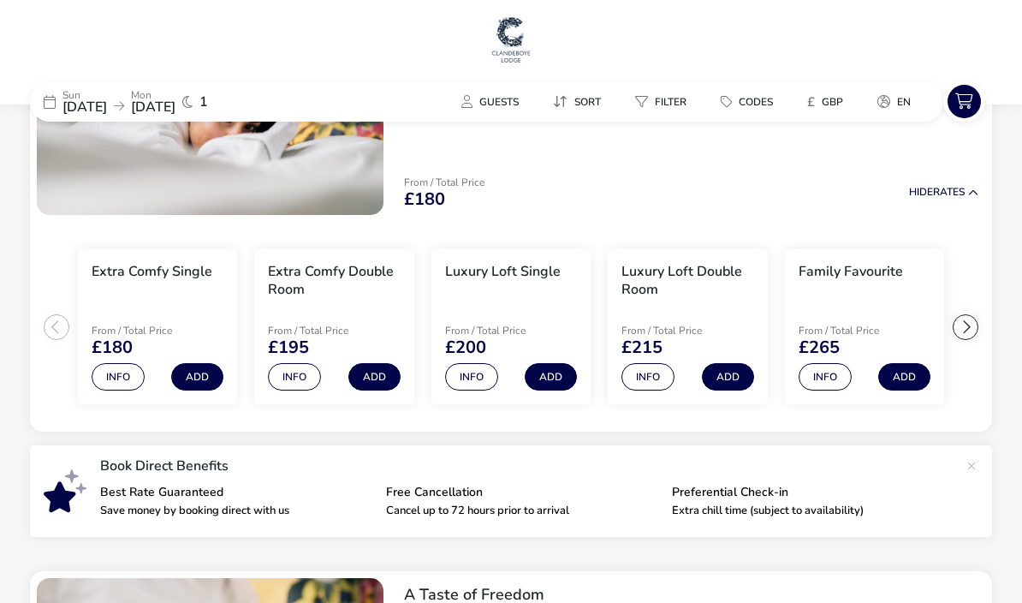
scroll to position [0, 0]
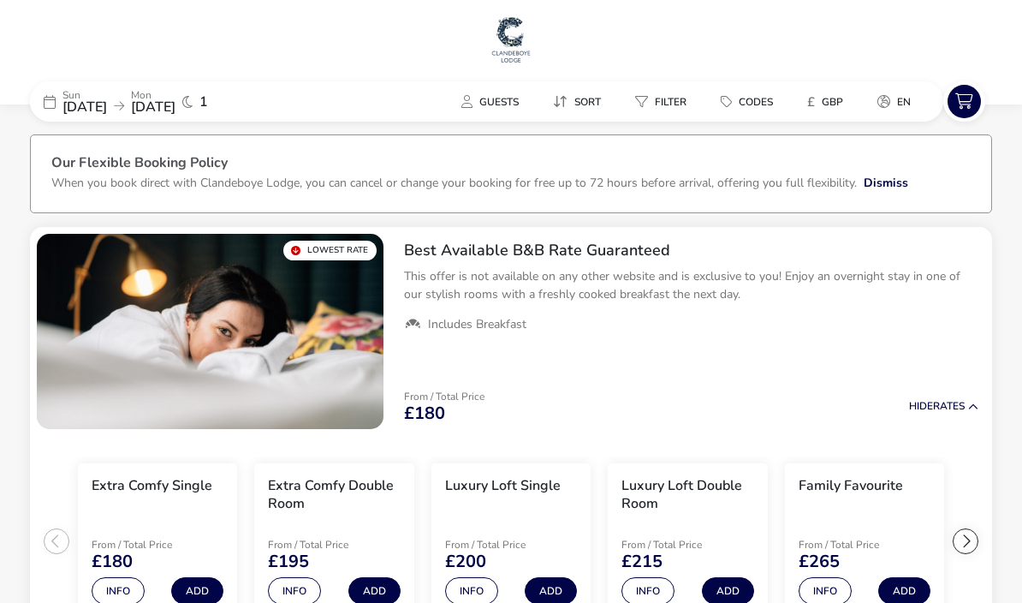
click at [520, 27] on img at bounding box center [511, 39] width 43 height 51
